Goal: Contribute content: Add original content to the website for others to see

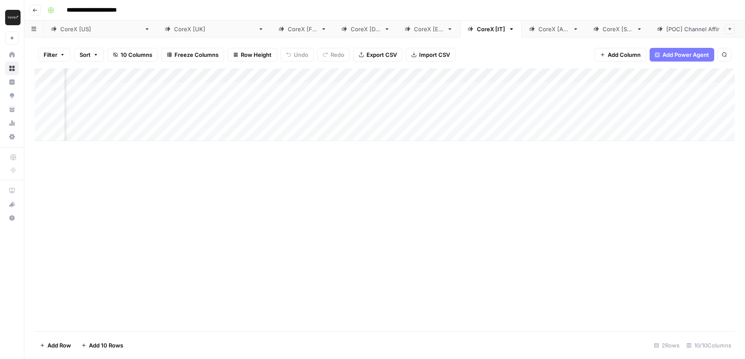
scroll to position [0, 291]
click at [288, 29] on div "CoreX [FR]" at bounding box center [303, 29] width 30 height 9
click at [481, 92] on div "Add Column" at bounding box center [385, 104] width 700 height 73
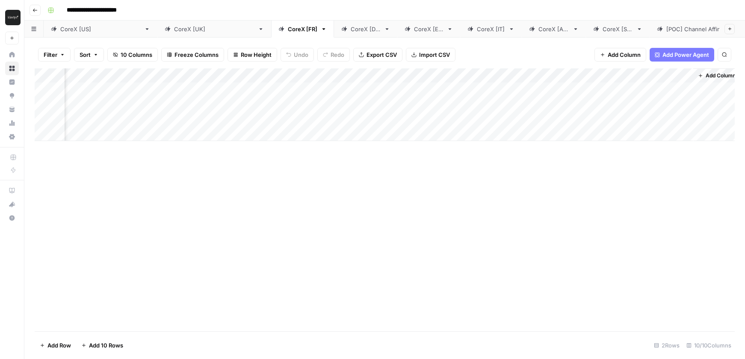
click at [427, 166] on div "Add Column" at bounding box center [385, 199] width 700 height 263
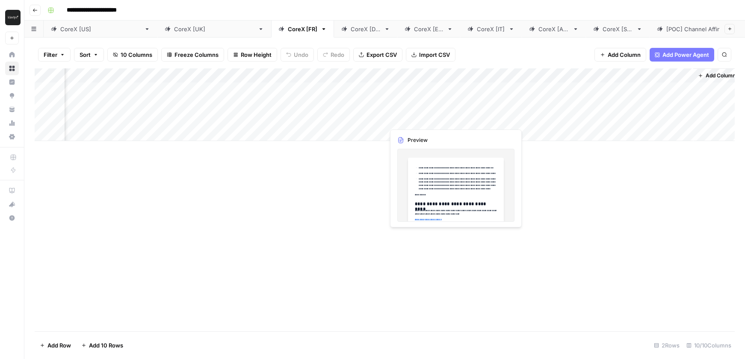
click at [419, 88] on div "Add Column" at bounding box center [385, 104] width 700 height 73
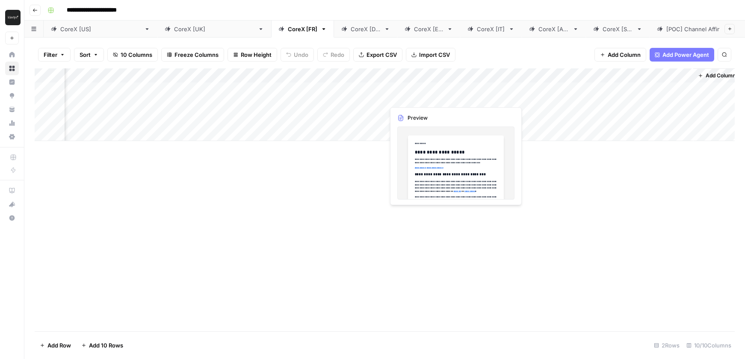
click at [415, 95] on div "Add Column" at bounding box center [385, 104] width 700 height 73
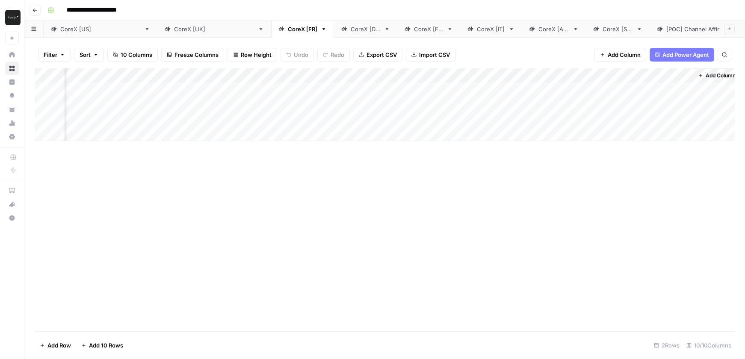
scroll to position [0, 312]
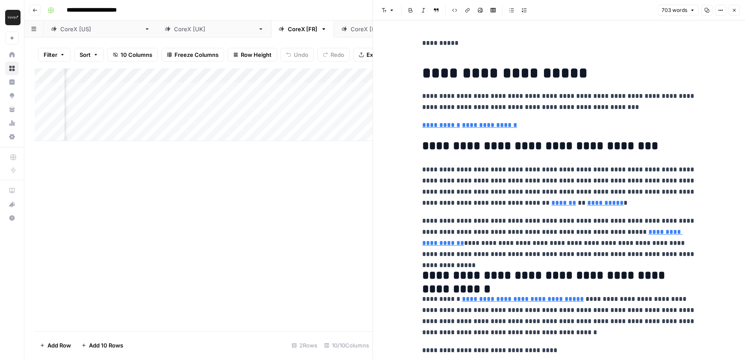
click at [338, 180] on div "Add Column" at bounding box center [204, 199] width 338 height 263
click at [736, 12] on icon "button" at bounding box center [734, 10] width 3 height 3
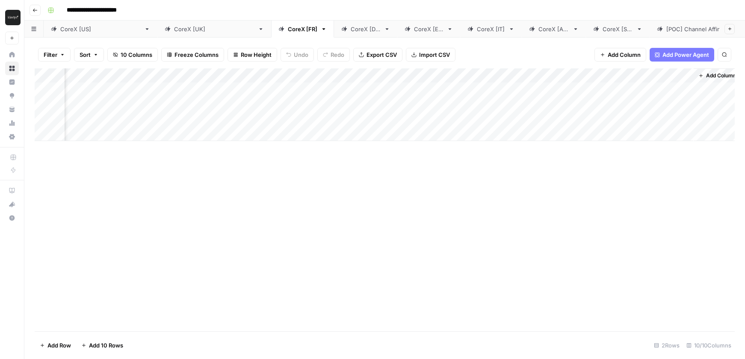
scroll to position [0, 308]
click at [657, 90] on div "Add Column" at bounding box center [385, 104] width 700 height 73
click at [653, 89] on div "Add Column" at bounding box center [385, 104] width 700 height 73
click at [649, 134] on div "Add Column" at bounding box center [385, 104] width 700 height 73
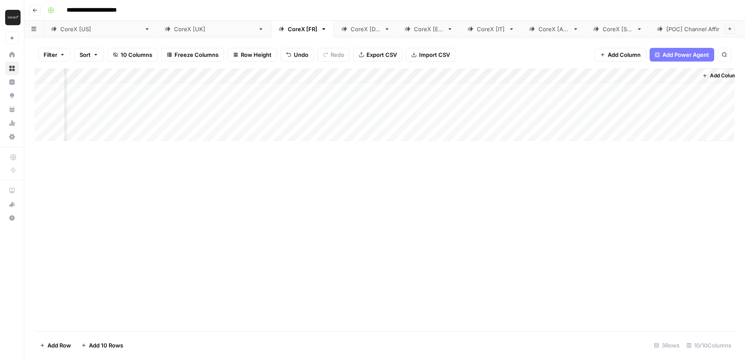
scroll to position [0, 308]
click at [688, 89] on div "Add Column" at bounding box center [385, 115] width 700 height 95
click at [492, 92] on div "Add Column" at bounding box center [385, 115] width 700 height 95
drag, startPoint x: 522, startPoint y: 91, endPoint x: 458, endPoint y: 90, distance: 63.8
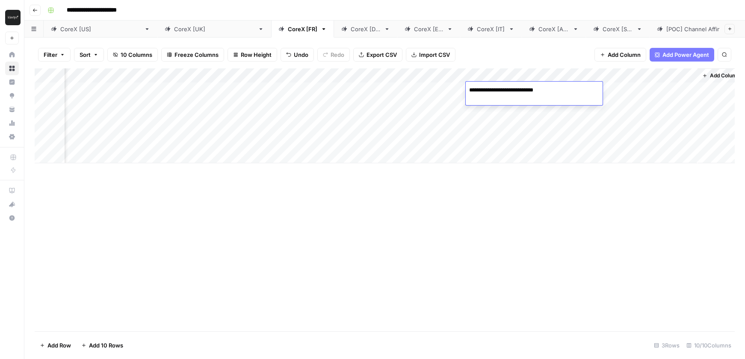
click at [458, 90] on body "**********" at bounding box center [372, 179] width 745 height 359
type textarea "**********"
click at [490, 190] on div "Add Column" at bounding box center [385, 199] width 700 height 263
click at [572, 92] on div "Add Column" at bounding box center [385, 115] width 700 height 95
click at [570, 92] on div "Add Column" at bounding box center [385, 115] width 700 height 95
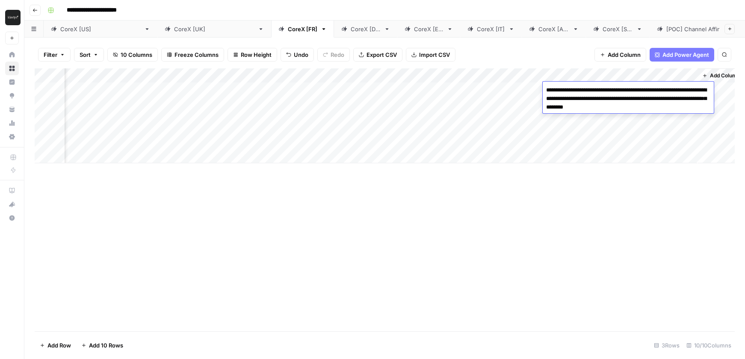
click at [570, 92] on textarea "**********" at bounding box center [628, 98] width 171 height 29
click at [601, 97] on textarea "**********" at bounding box center [628, 98] width 171 height 29
paste textarea
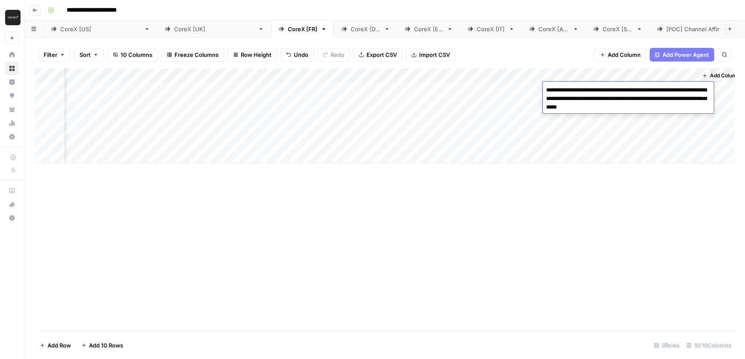
drag, startPoint x: 643, startPoint y: 101, endPoint x: 664, endPoint y: 101, distance: 20.5
click at [664, 101] on textarea "**********" at bounding box center [628, 98] width 171 height 29
type textarea "**********"
click at [628, 195] on div "Add Column" at bounding box center [385, 199] width 700 height 263
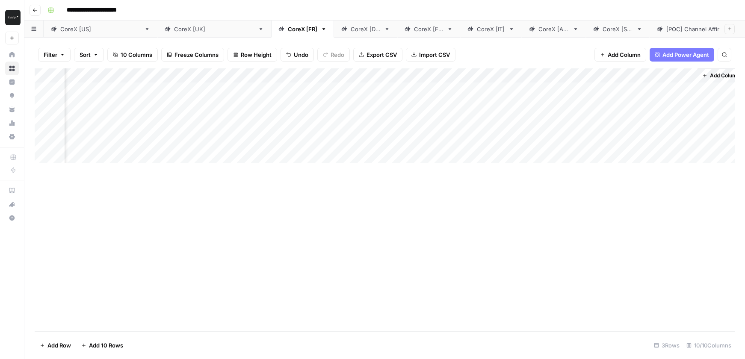
click at [582, 111] on div "Add Column" at bounding box center [385, 115] width 700 height 95
click at [691, 111] on div "Add Column" at bounding box center [385, 115] width 700 height 95
click at [492, 114] on div "Add Column" at bounding box center [385, 115] width 700 height 95
type textarea "**********"
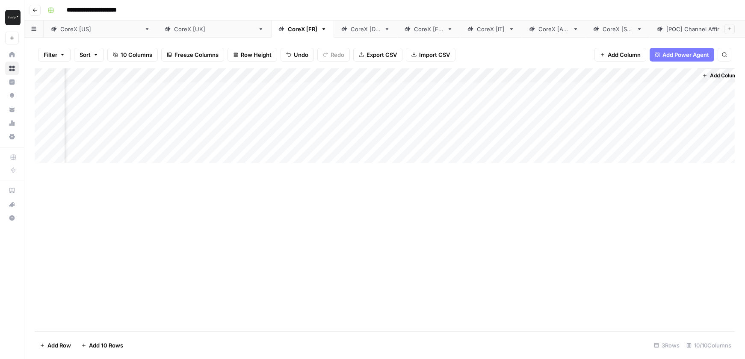
click at [493, 116] on div "Add Column" at bounding box center [385, 115] width 700 height 95
type textarea "**********"
click at [529, 210] on div "Add Column" at bounding box center [385, 199] width 700 height 263
click at [495, 91] on div "Add Column" at bounding box center [385, 115] width 700 height 95
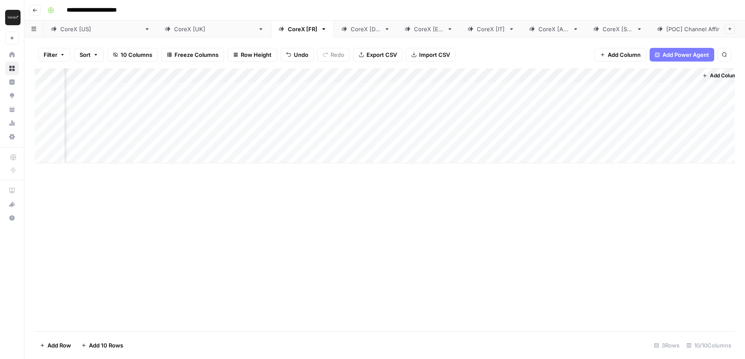
click at [495, 91] on div "Add Column" at bounding box center [385, 115] width 700 height 95
click at [490, 118] on div "Add Column" at bounding box center [385, 115] width 700 height 95
click at [518, 191] on div "Add Column" at bounding box center [385, 199] width 700 height 263
click at [570, 117] on div "Add Column" at bounding box center [385, 115] width 700 height 95
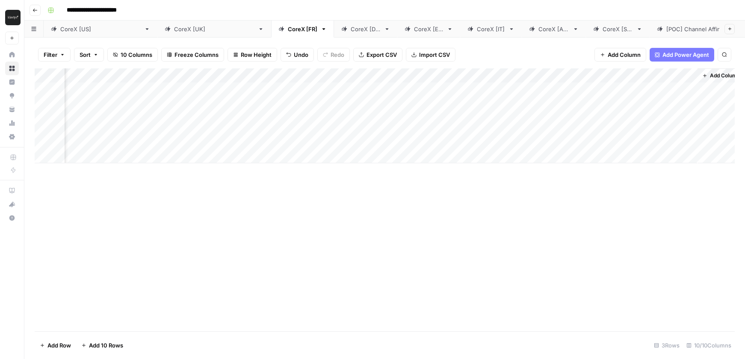
click at [570, 117] on div "Add Column" at bounding box center [385, 115] width 700 height 95
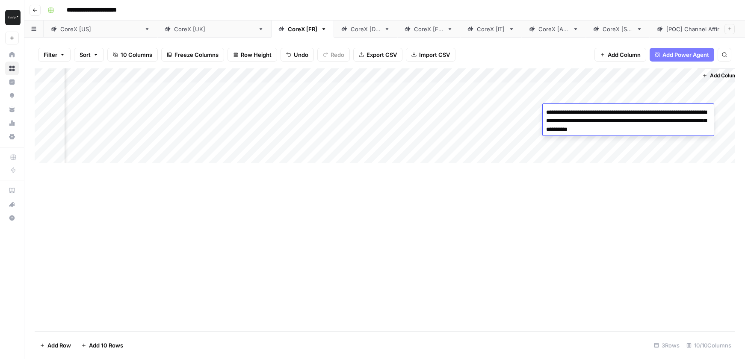
click at [598, 210] on div "Add Column" at bounding box center [385, 199] width 700 height 263
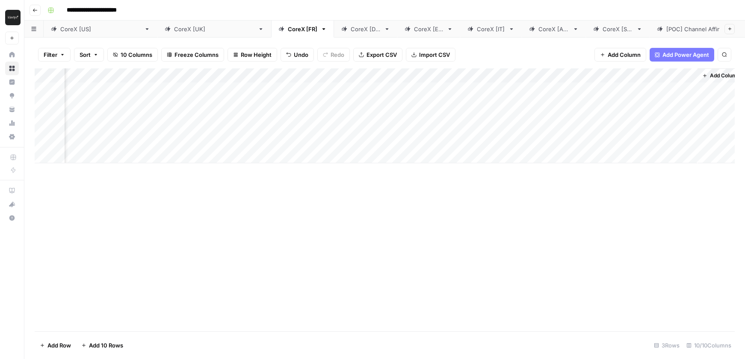
click at [690, 110] on div "Add Column" at bounding box center [385, 115] width 700 height 95
click at [563, 117] on div "Add Column" at bounding box center [385, 115] width 700 height 95
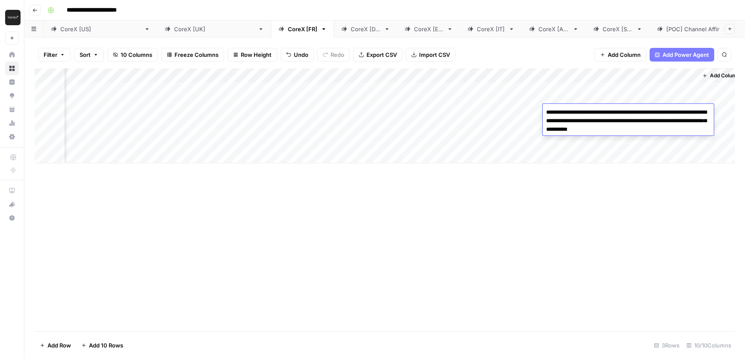
click at [563, 117] on textarea "**********" at bounding box center [628, 121] width 171 height 29
type textarea "**********"
click at [554, 236] on div "Add Column" at bounding box center [385, 199] width 700 height 263
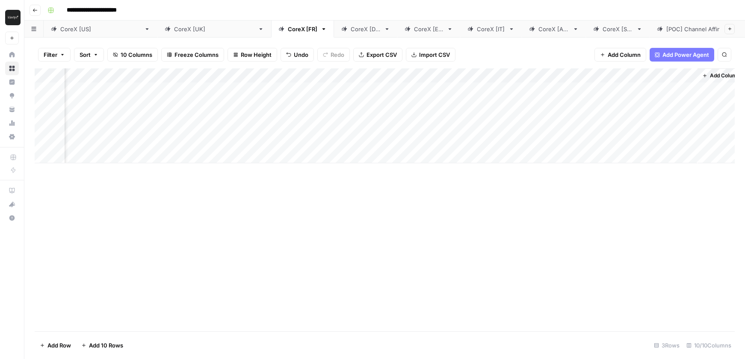
click at [570, 93] on div "Add Column" at bounding box center [385, 115] width 700 height 95
click at [568, 119] on div "Add Column" at bounding box center [385, 115] width 700 height 95
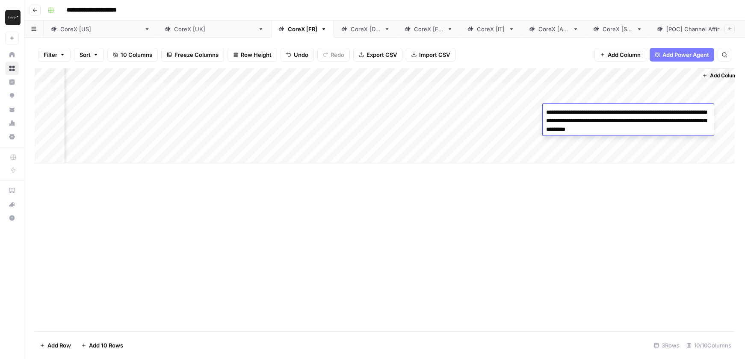
click at [567, 94] on div "Add Column" at bounding box center [385, 115] width 700 height 95
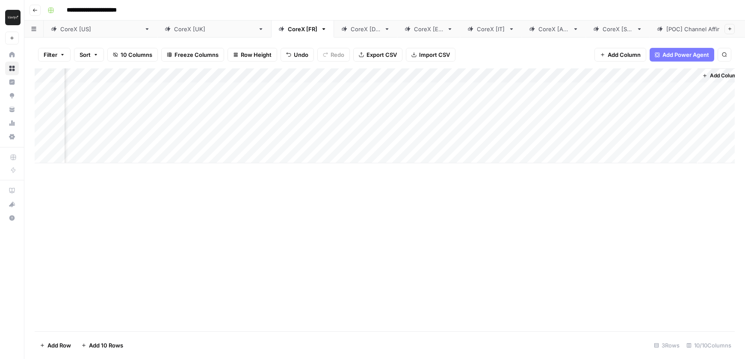
click at [567, 94] on div "Add Column" at bounding box center [385, 115] width 700 height 95
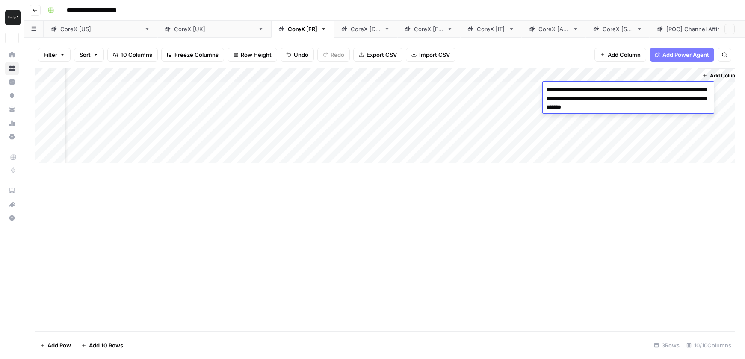
click at [502, 114] on div "Add Column" at bounding box center [385, 115] width 700 height 95
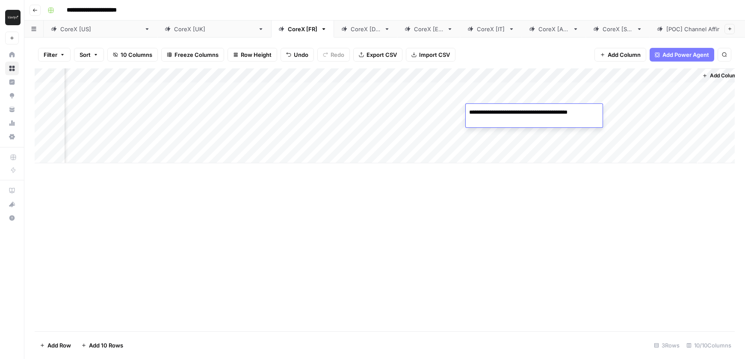
click at [523, 197] on div "Add Column" at bounding box center [385, 199] width 700 height 263
